Goal: Find specific page/section: Find specific page/section

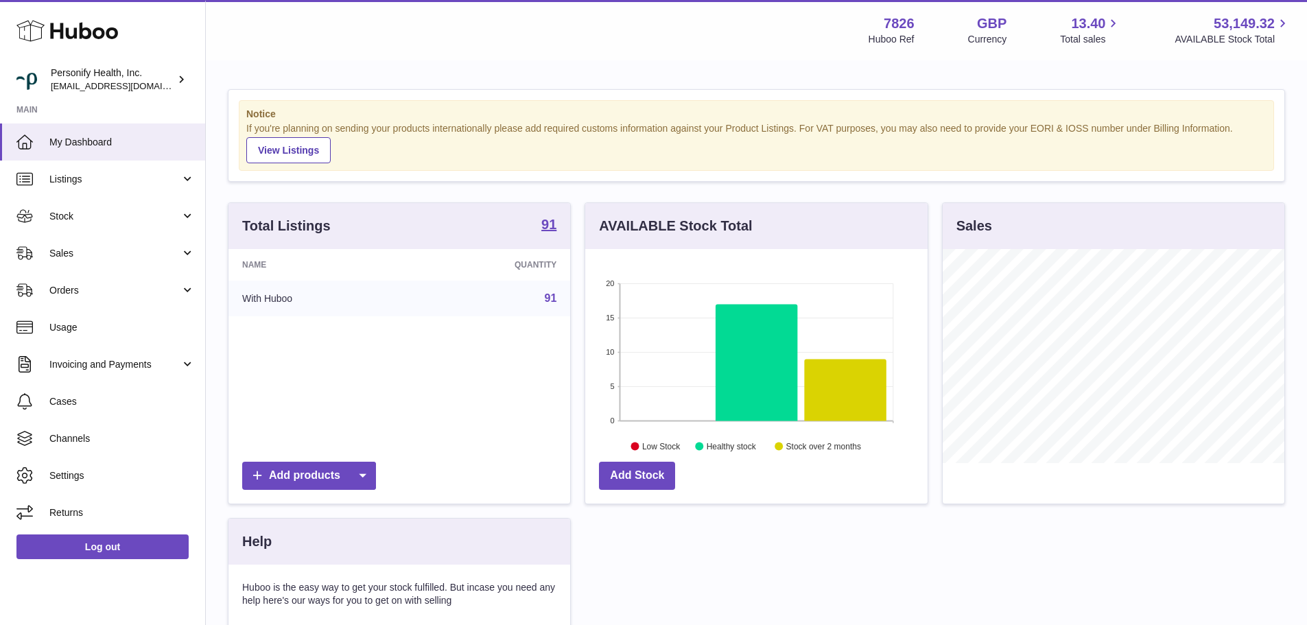
scroll to position [214, 342]
click at [102, 252] on span "Sales" at bounding box center [114, 253] width 131 height 13
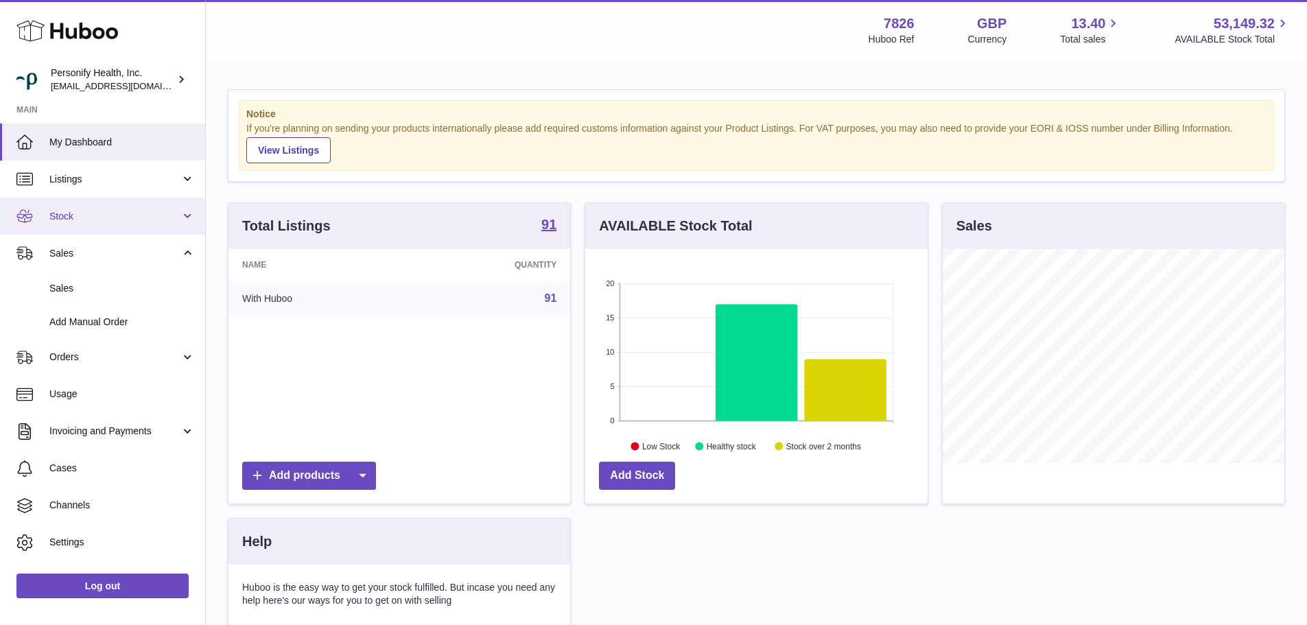
click at [114, 224] on link "Stock" at bounding box center [102, 216] width 205 height 37
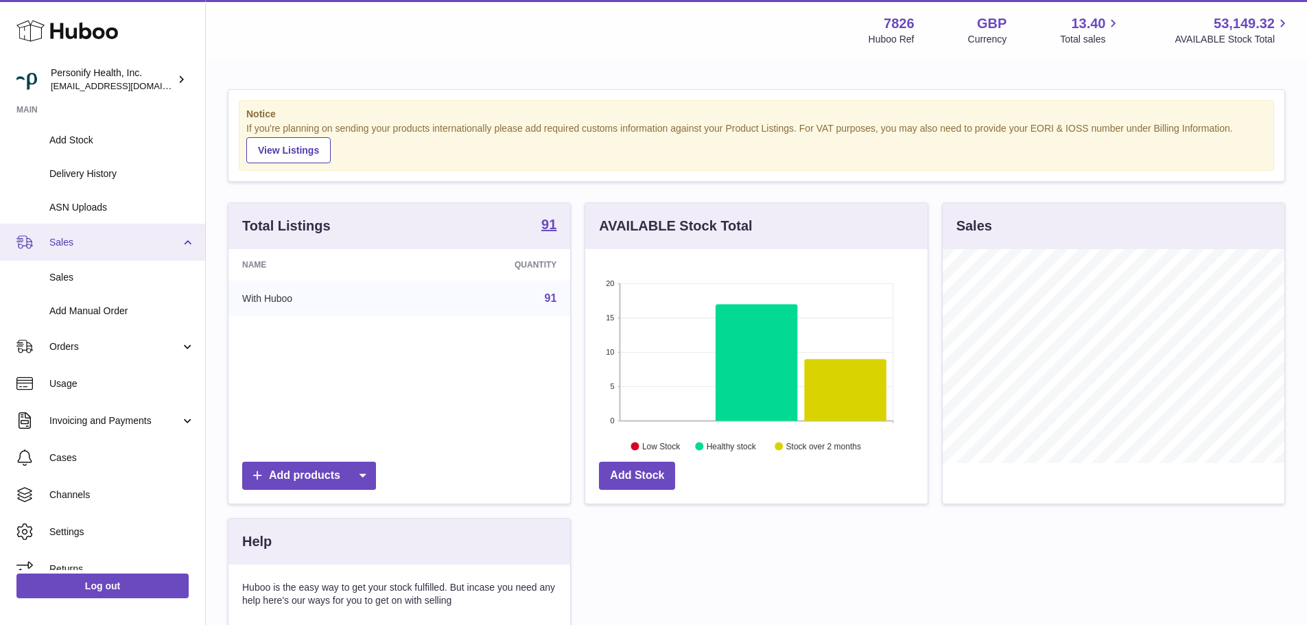
scroll to position [195, 0]
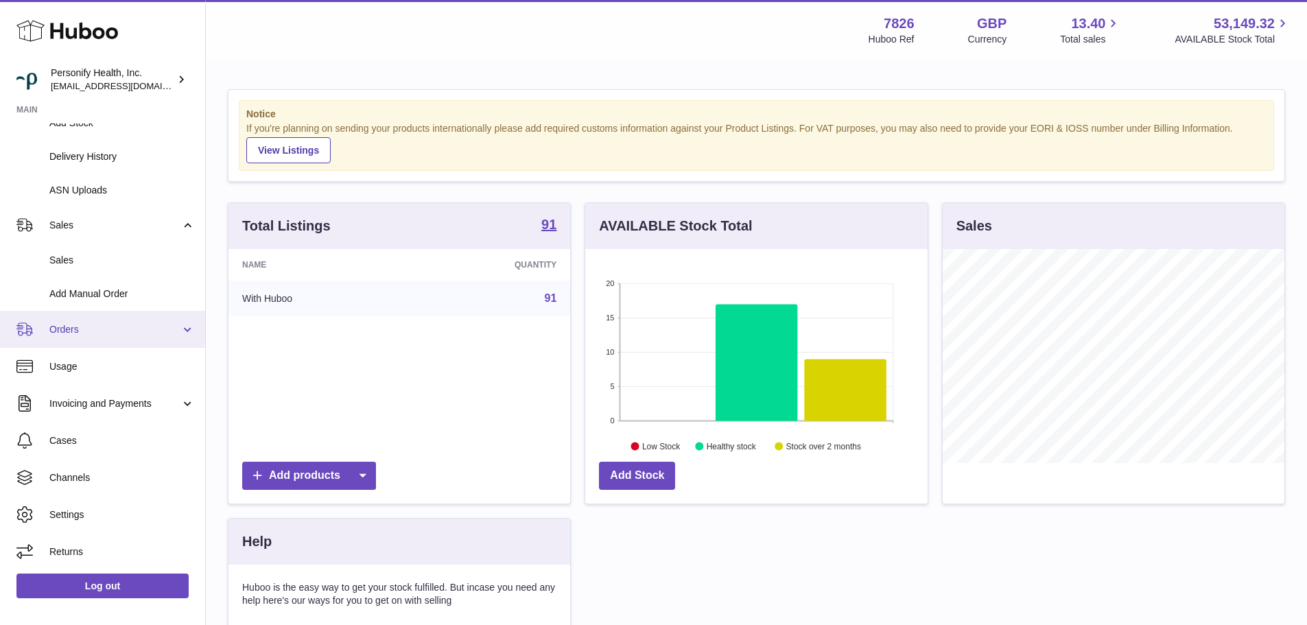
click at [108, 326] on span "Orders" at bounding box center [114, 329] width 131 height 13
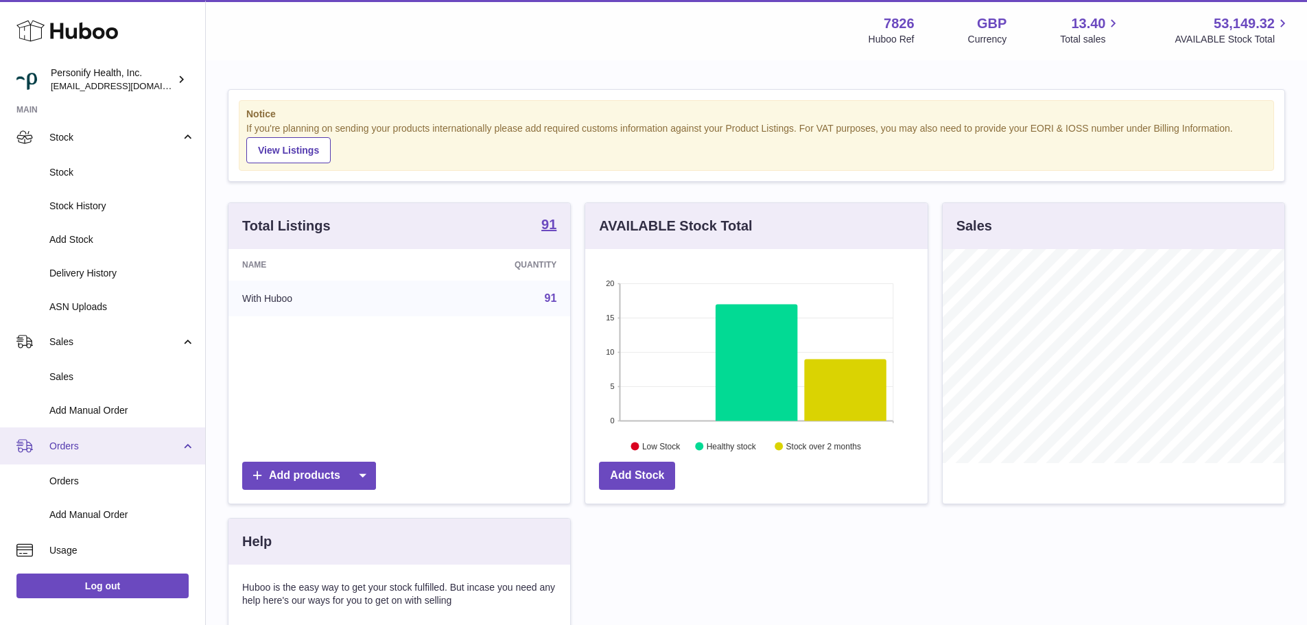
scroll to position [0, 0]
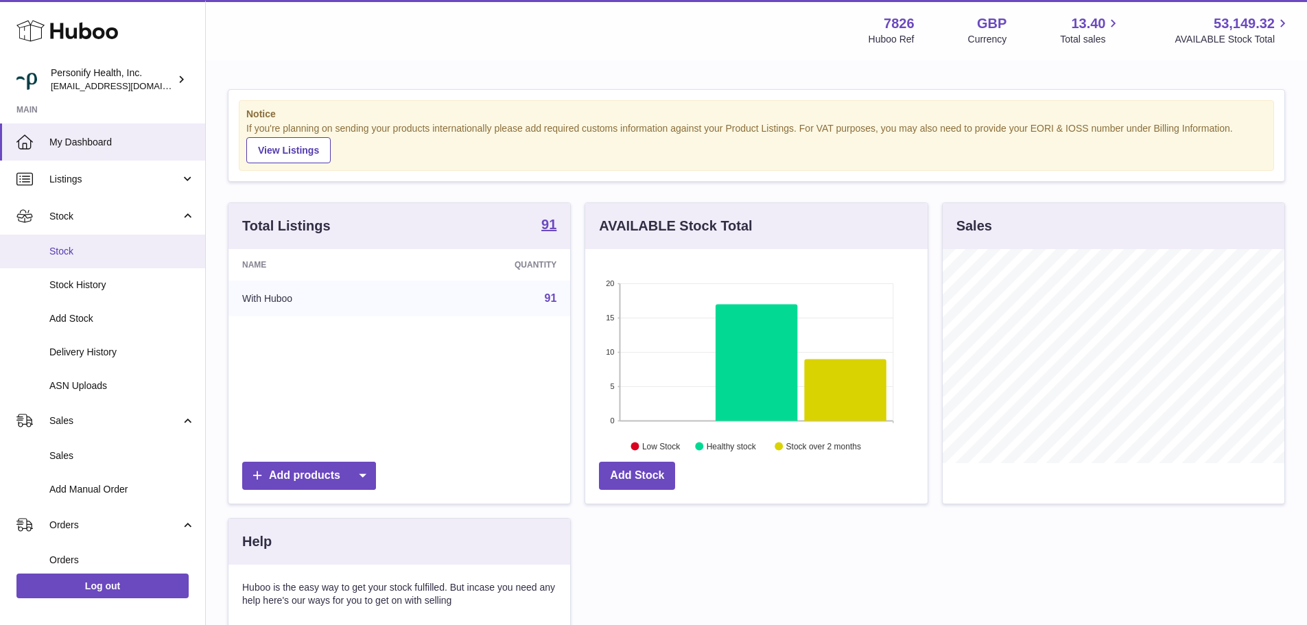
click at [92, 261] on link "Stock" at bounding box center [102, 252] width 205 height 34
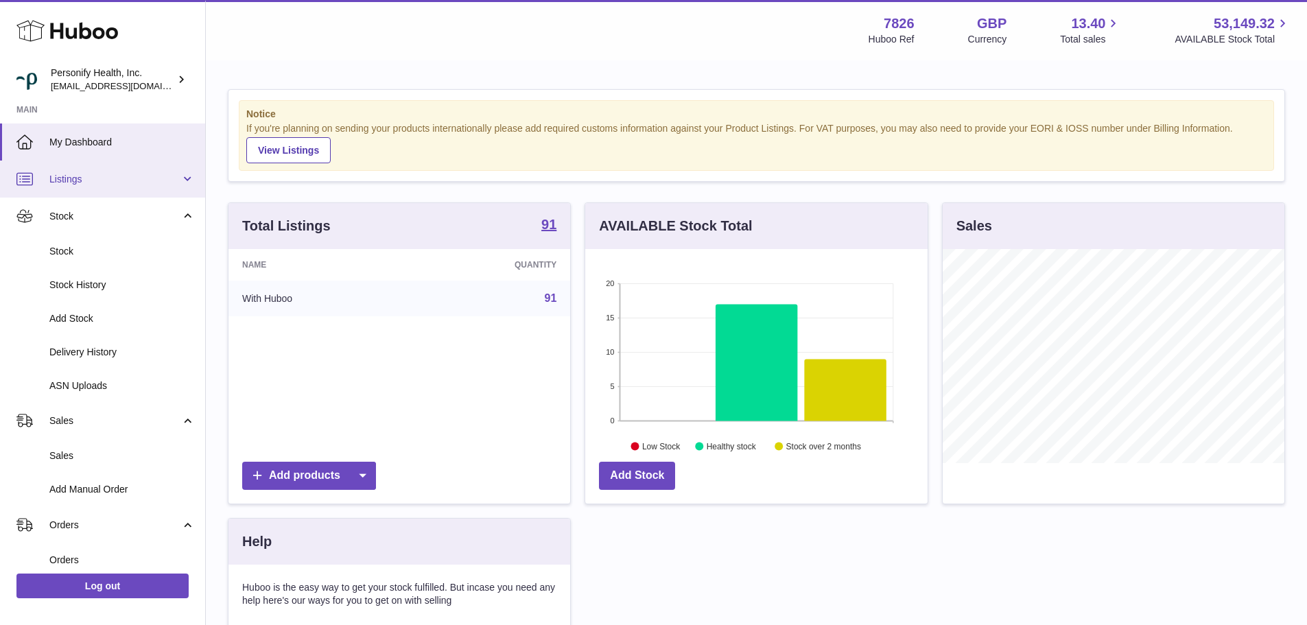
click at [152, 178] on span "Listings" at bounding box center [114, 179] width 131 height 13
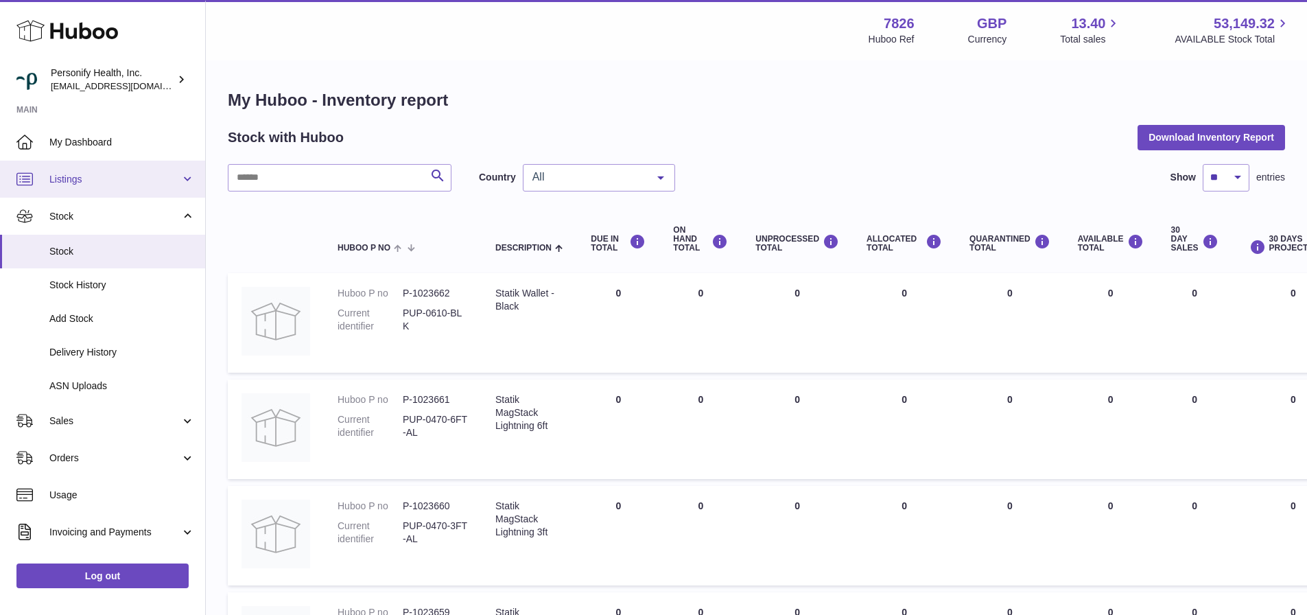
click at [111, 187] on link "Listings" at bounding box center [102, 179] width 205 height 37
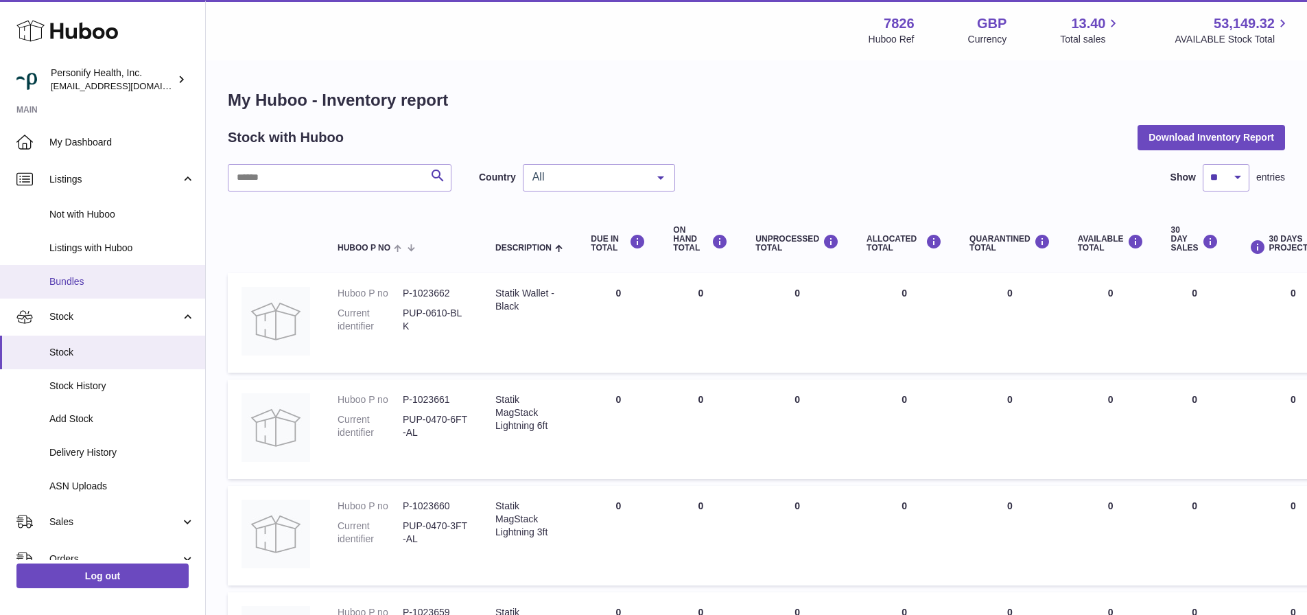
click at [77, 278] on span "Bundles" at bounding box center [121, 281] width 145 height 13
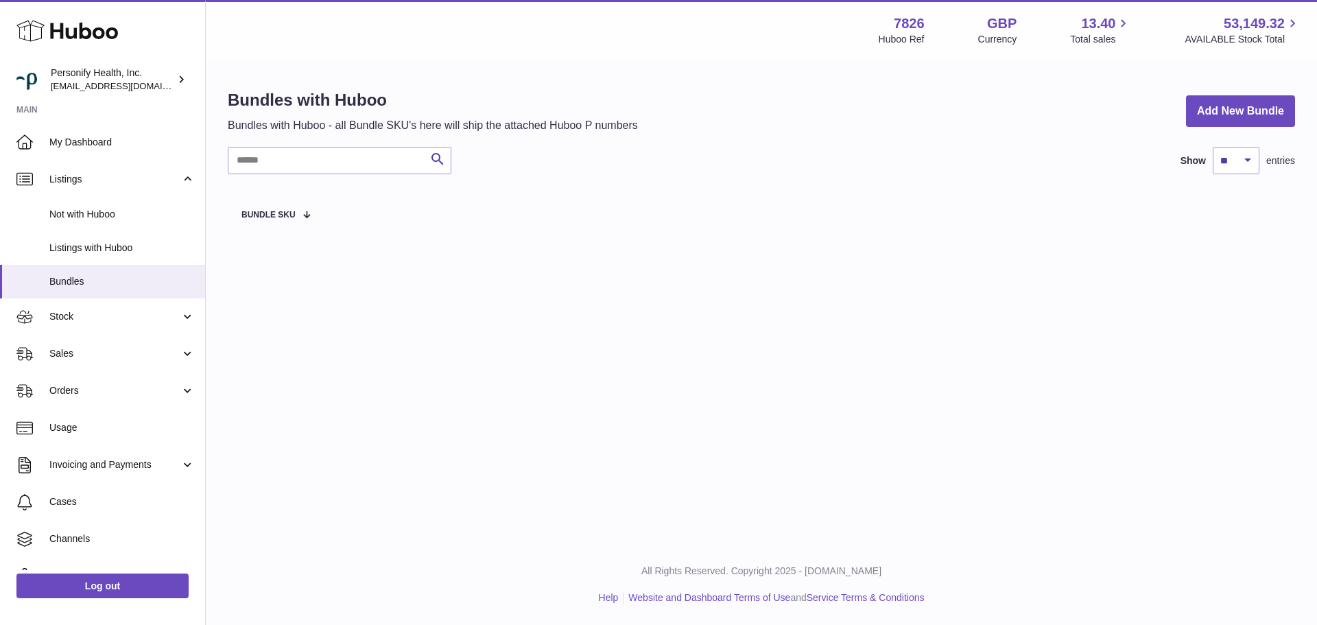
click at [467, 331] on div "Menu Huboo 7826 Huboo Ref GBP Currency 13.40 Total sales 53,149.32 AVAILABLE St…" at bounding box center [761, 272] width 1111 height 544
click at [681, 246] on div "Bundles with Huboo Bundles with Huboo - all Bundle SKU's here will ship the att…" at bounding box center [761, 165] width 1111 height 206
click at [842, 109] on div "Bundles with Huboo Bundles with Huboo - all Bundle SKU's here will ship the att…" at bounding box center [761, 111] width 1067 height 44
click at [825, 141] on div "Bundles with Huboo Bundles with Huboo - all Bundle SKU's here will ship the att…" at bounding box center [761, 165] width 1111 height 206
click at [763, 319] on div "Menu Huboo 7826 Huboo Ref GBP Currency 13.40 Total sales 53,149.32 AVAILABLE St…" at bounding box center [761, 272] width 1111 height 544
